Goal: Transaction & Acquisition: Download file/media

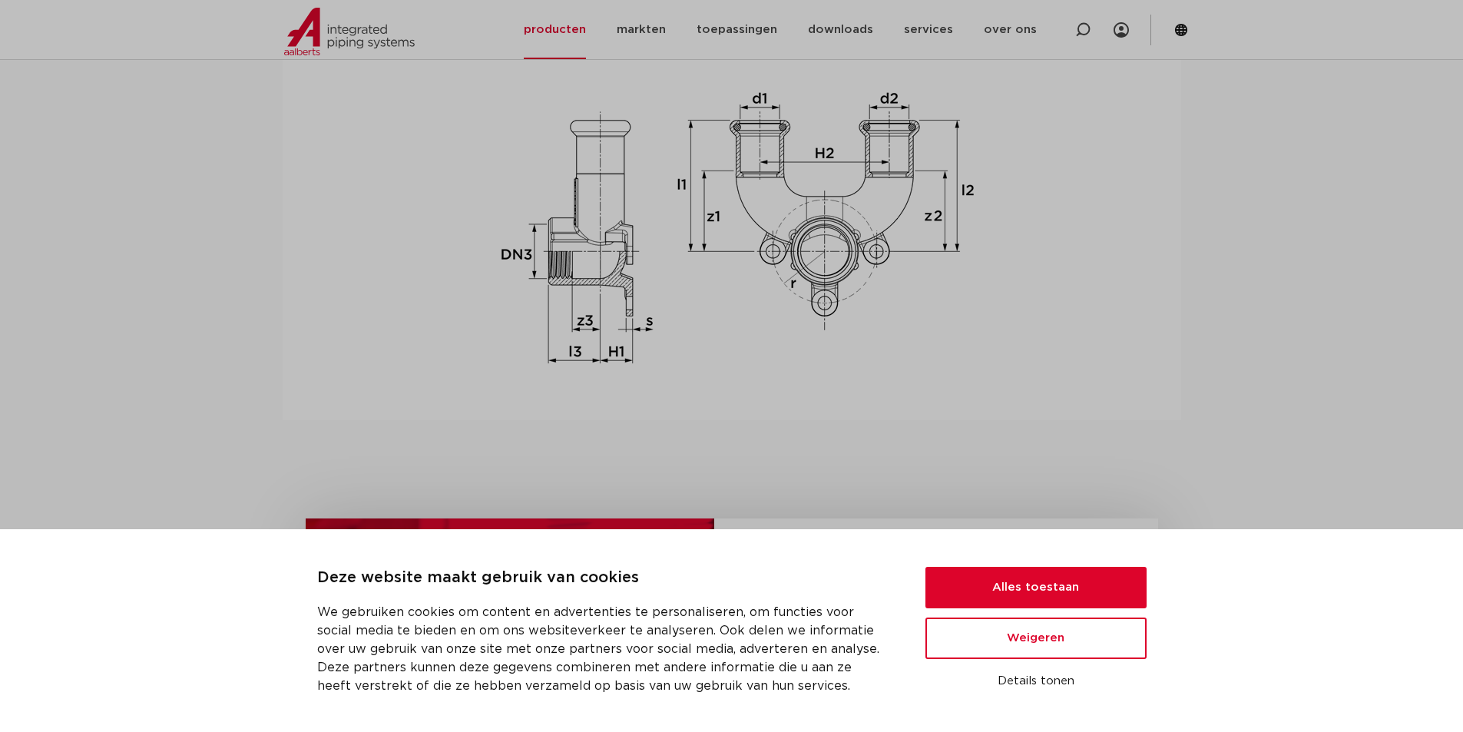
click at [773, 218] on img at bounding box center [731, 229] width 491 height 308
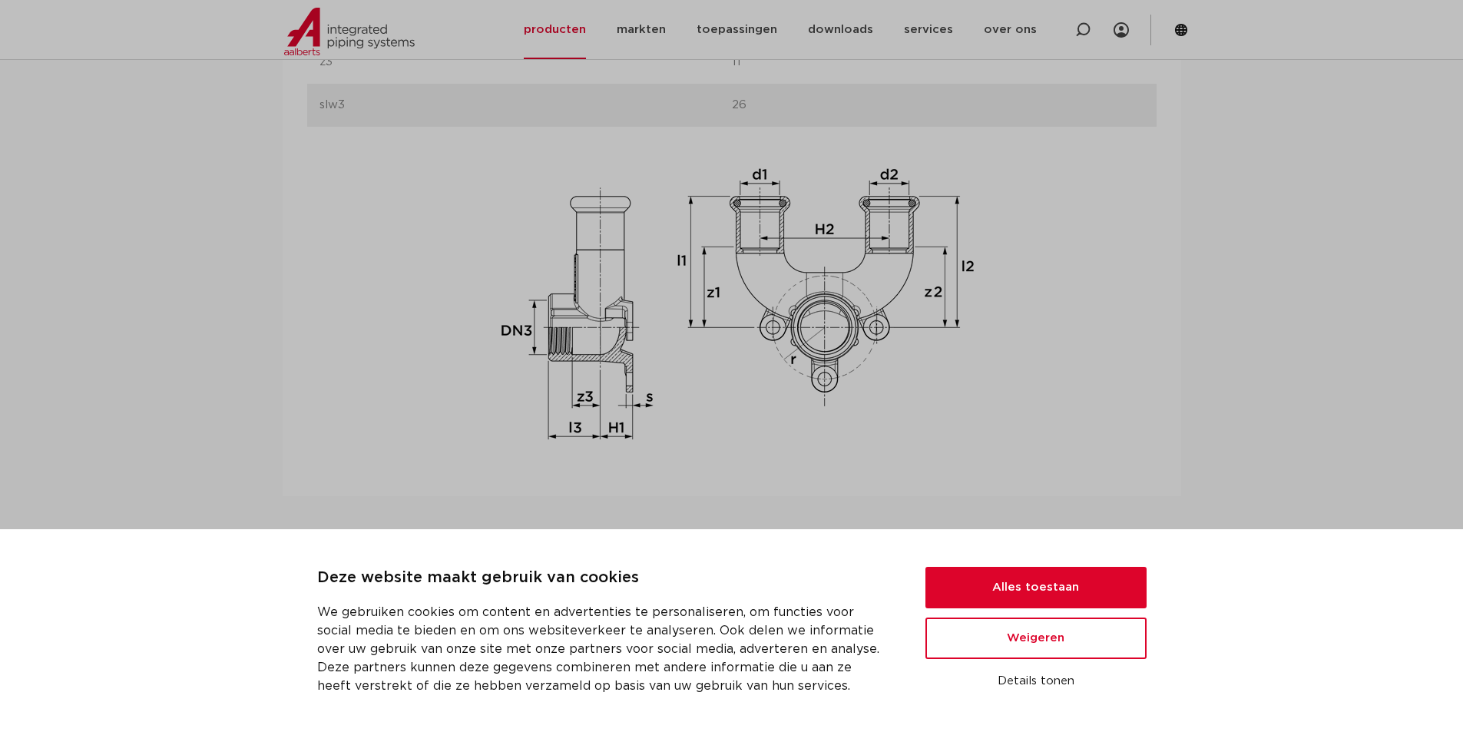
scroll to position [1613, 0]
click at [1030, 587] on button "Alles toestaan" at bounding box center [1035, 587] width 221 height 41
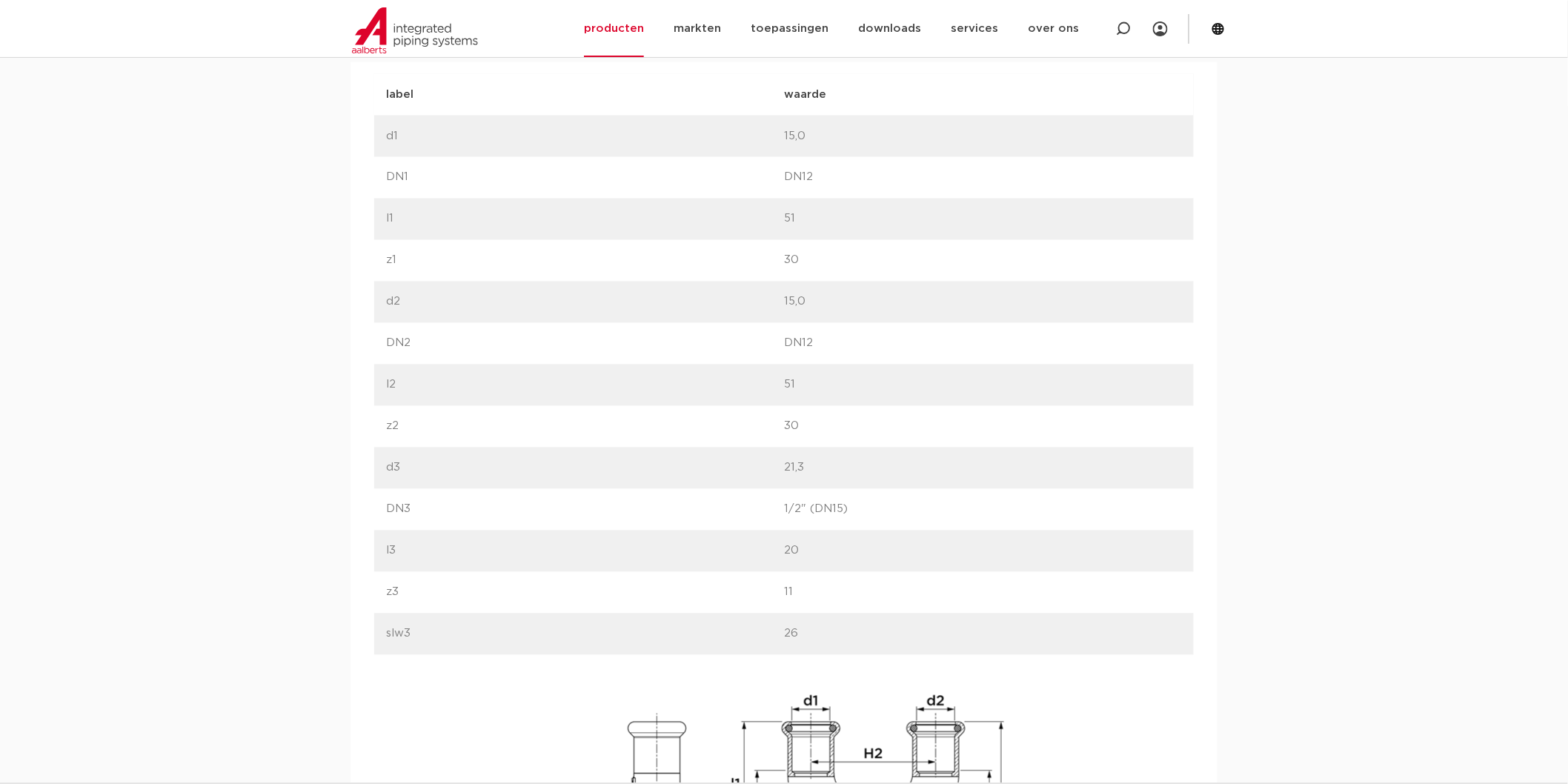
scroll to position [942, 0]
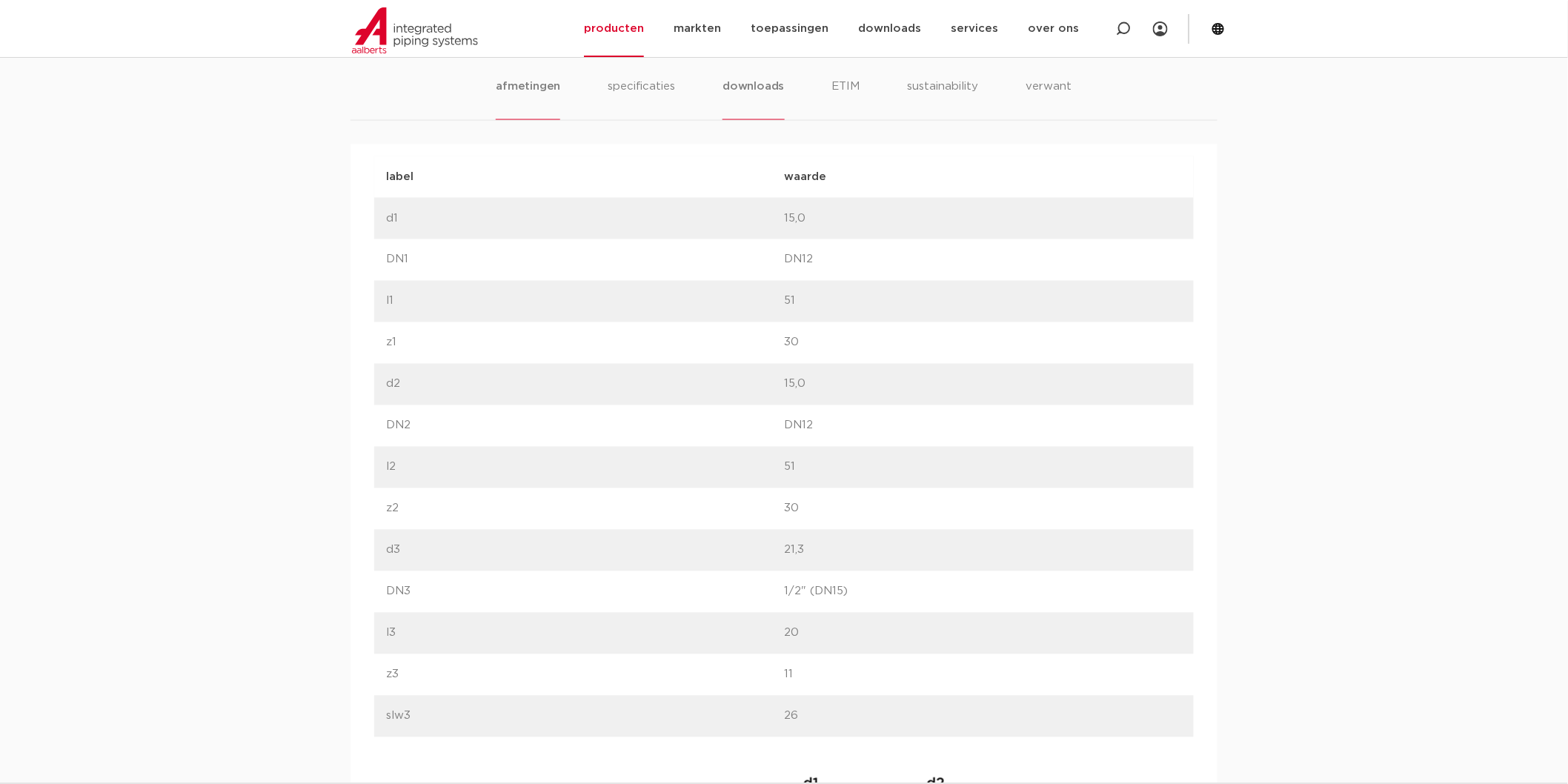
click at [776, 92] on li "downloads" at bounding box center [754, 99] width 62 height 42
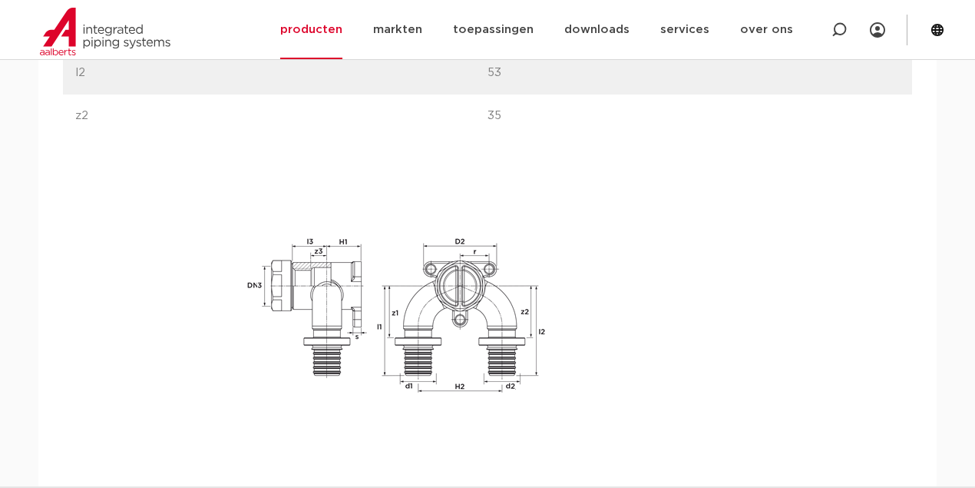
scroll to position [1370, 0]
click at [493, 306] on img at bounding box center [395, 314] width 307 height 307
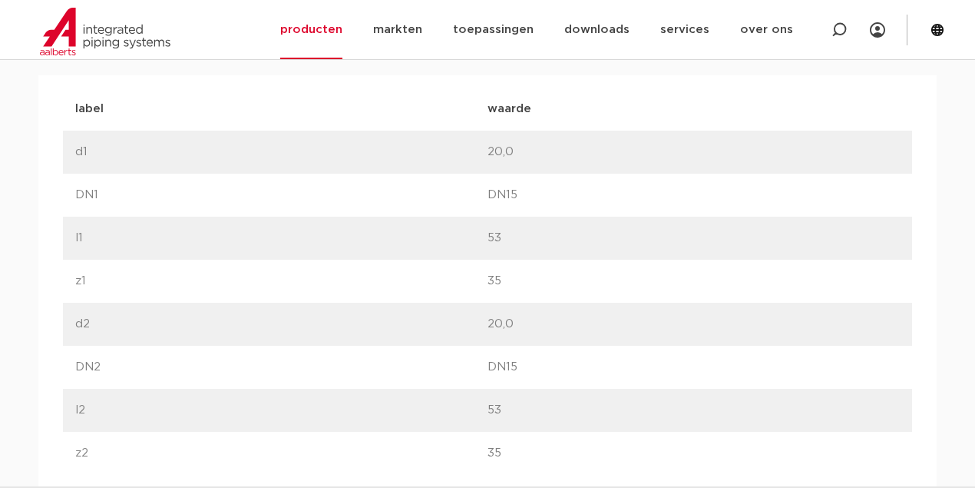
scroll to position [909, 0]
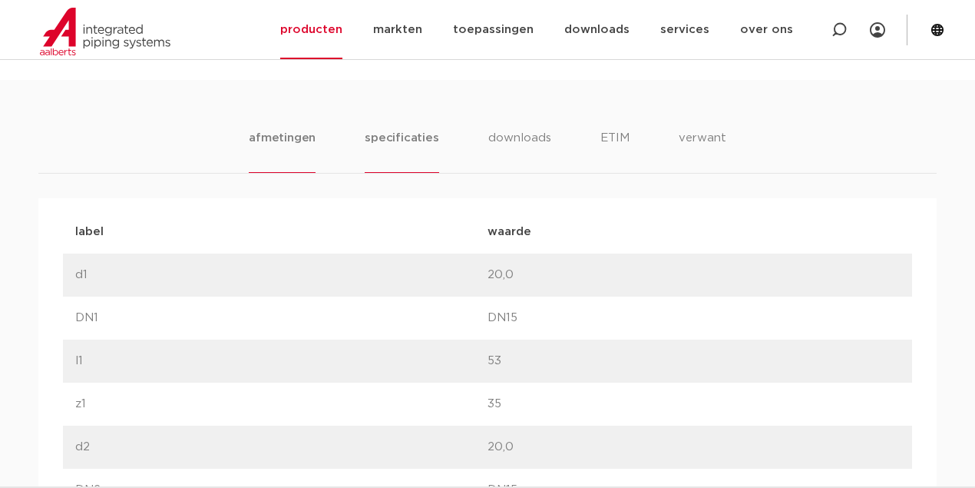
click at [389, 129] on li "specificaties" at bounding box center [402, 151] width 74 height 44
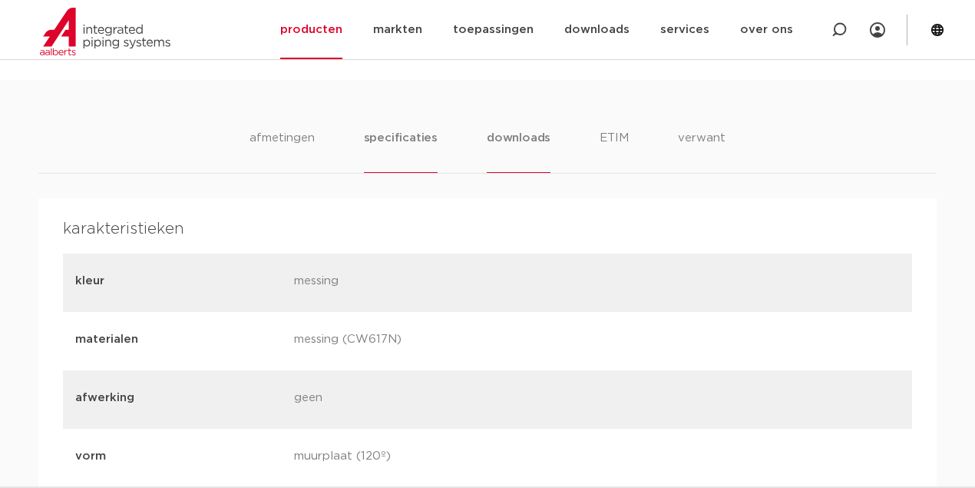
click at [517, 131] on li "downloads" at bounding box center [519, 151] width 64 height 44
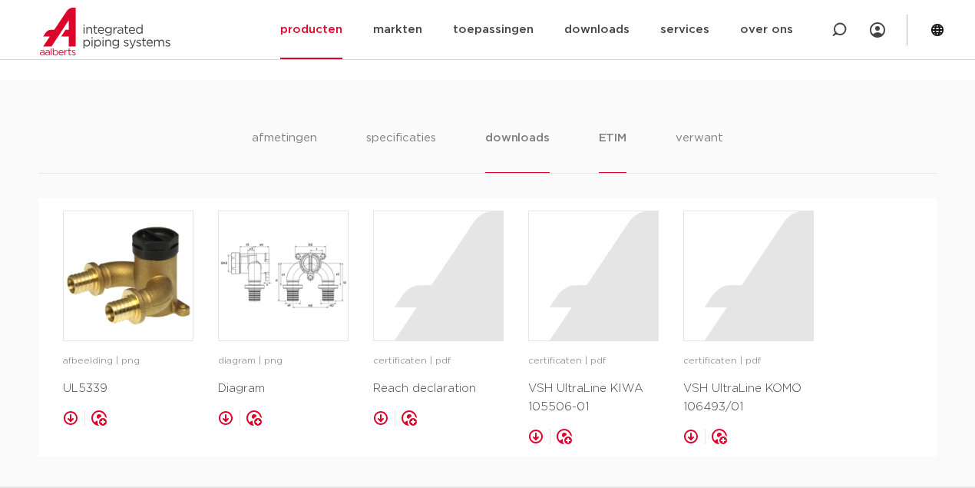
click at [606, 140] on li "ETIM" at bounding box center [613, 151] width 28 height 44
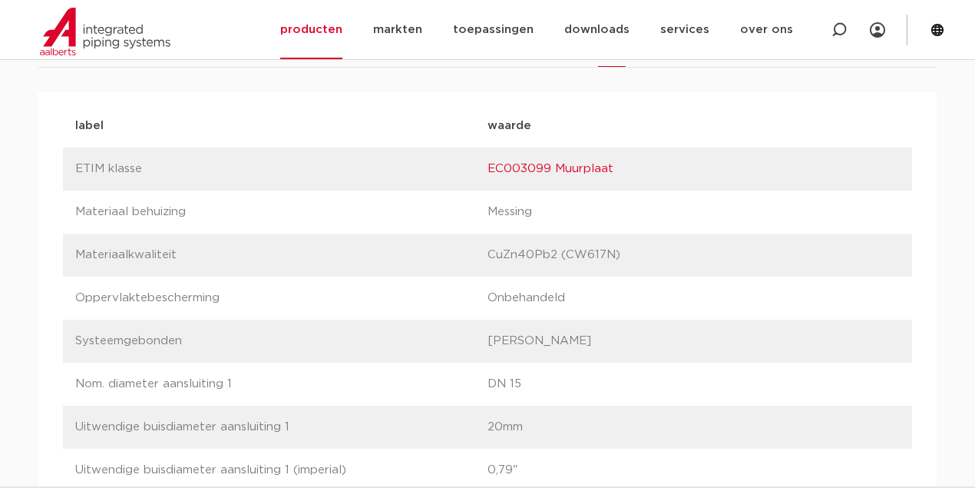
scroll to position [960, 0]
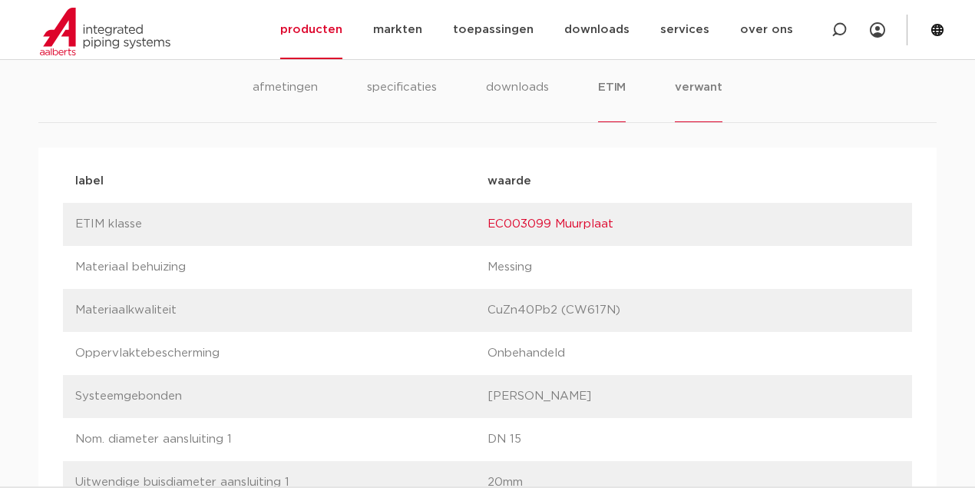
click at [681, 83] on li "verwant" at bounding box center [699, 100] width 48 height 44
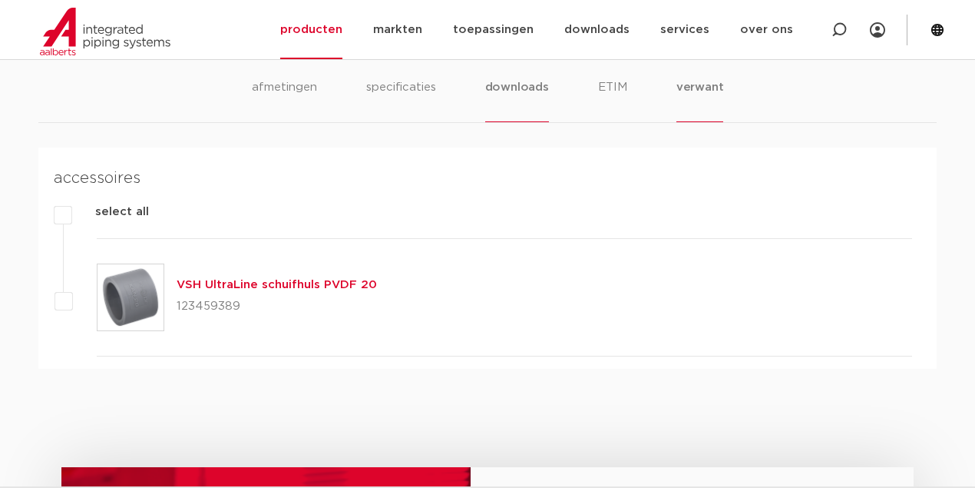
drag, startPoint x: 506, startPoint y: 72, endPoint x: 504, endPoint y: 81, distance: 8.6
click at [506, 74] on div "afmetingen specificaties downloads ETIM verwant afmetingen specificaties downlo…" at bounding box center [487, 198] width 975 height 339
click at [502, 86] on li "downloads" at bounding box center [517, 100] width 64 height 44
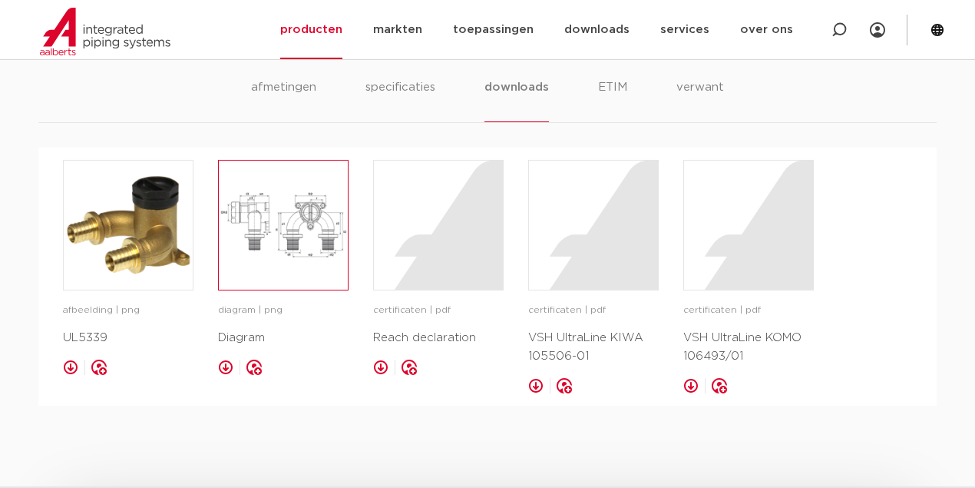
click at [284, 212] on img at bounding box center [283, 224] width 129 height 129
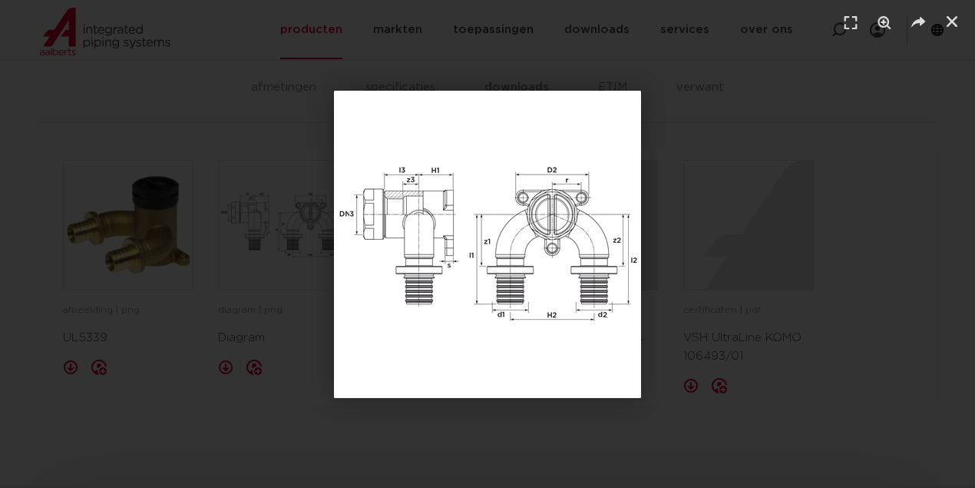
click at [714, 183] on div "1 / 1" at bounding box center [488, 244] width 868 height 380
